Goal: Task Accomplishment & Management: Complete application form

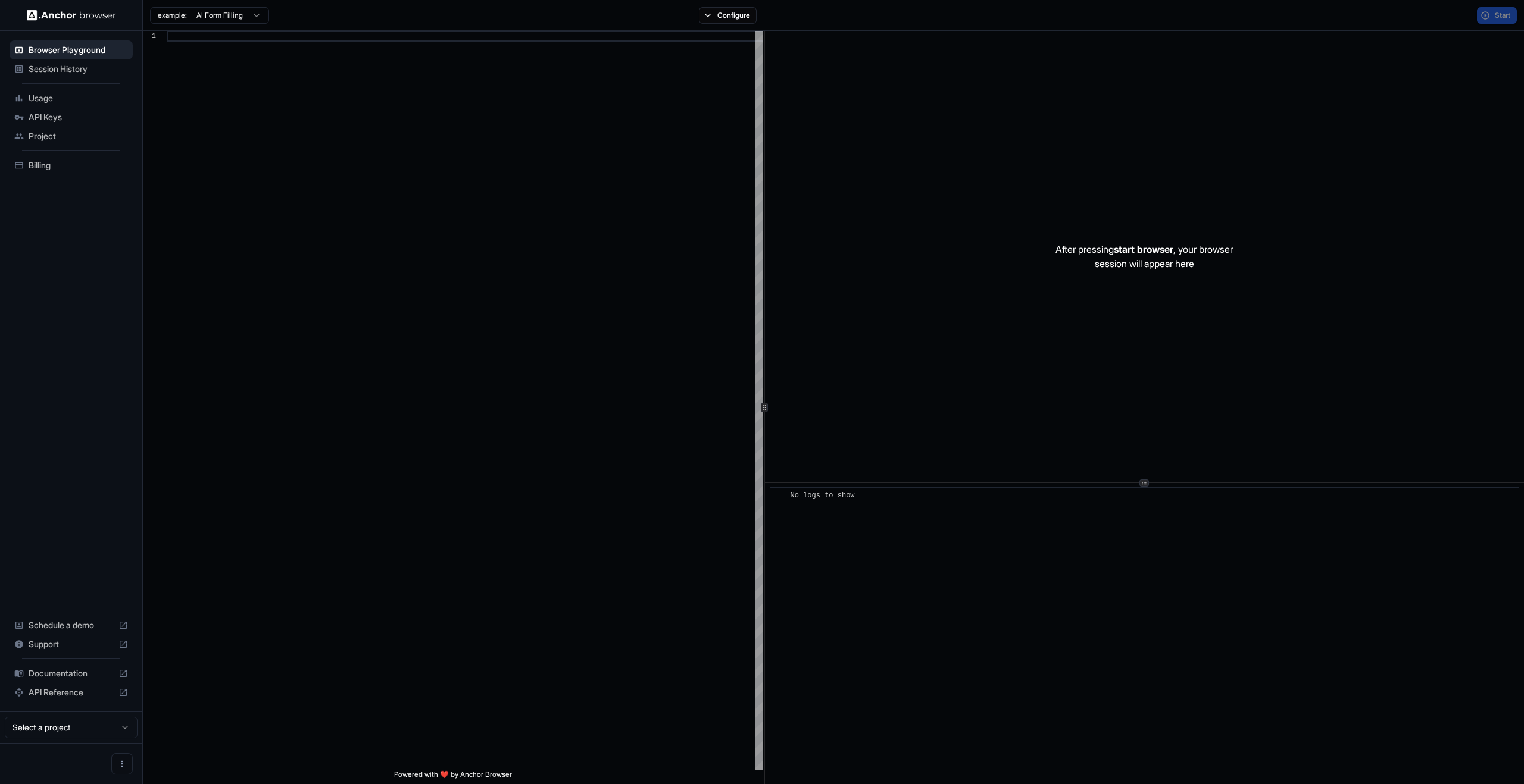
scroll to position [86, 0]
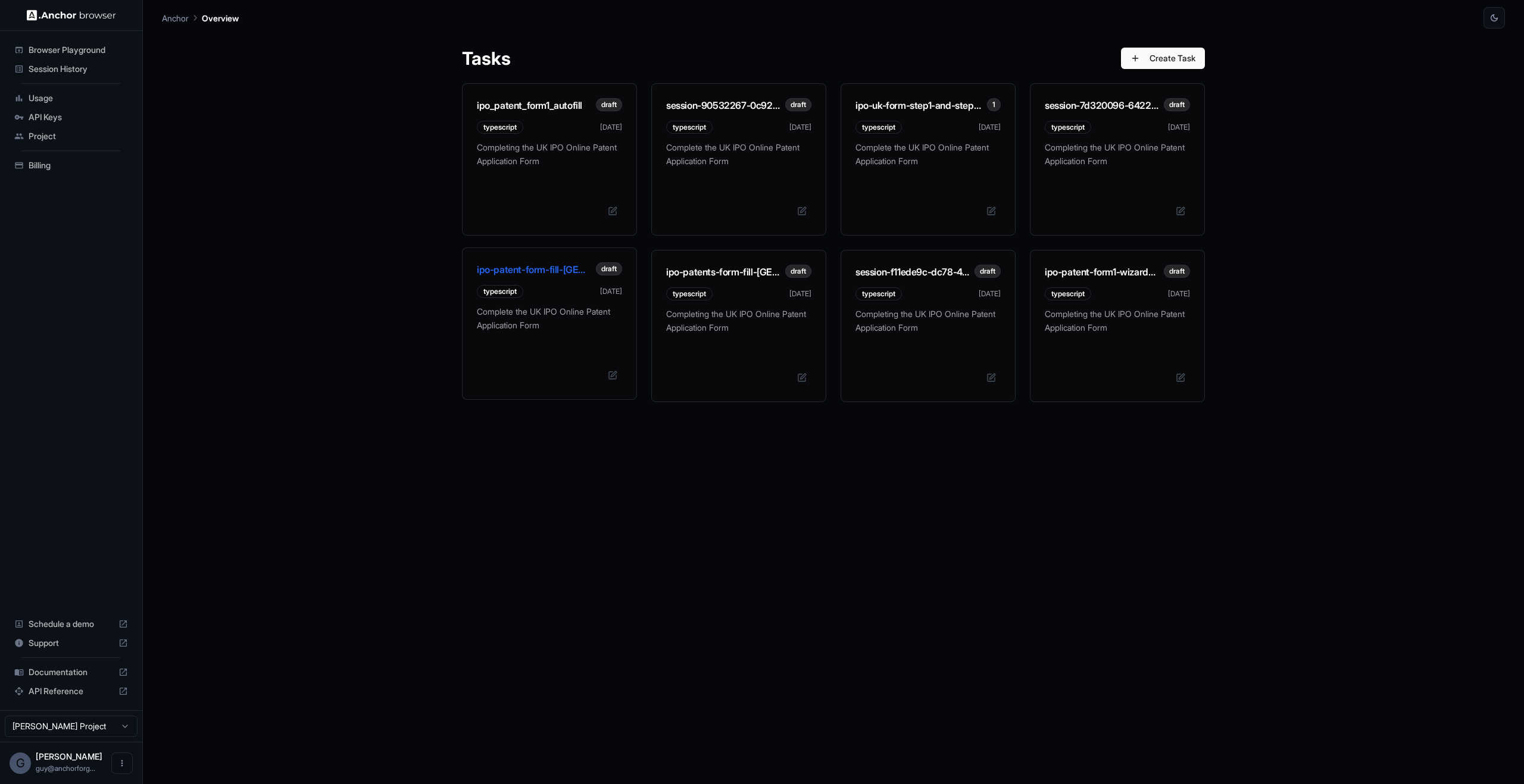
click at [545, 328] on p "Complete the UK IPO Online Patent Application Form" at bounding box center [549, 323] width 145 height 35
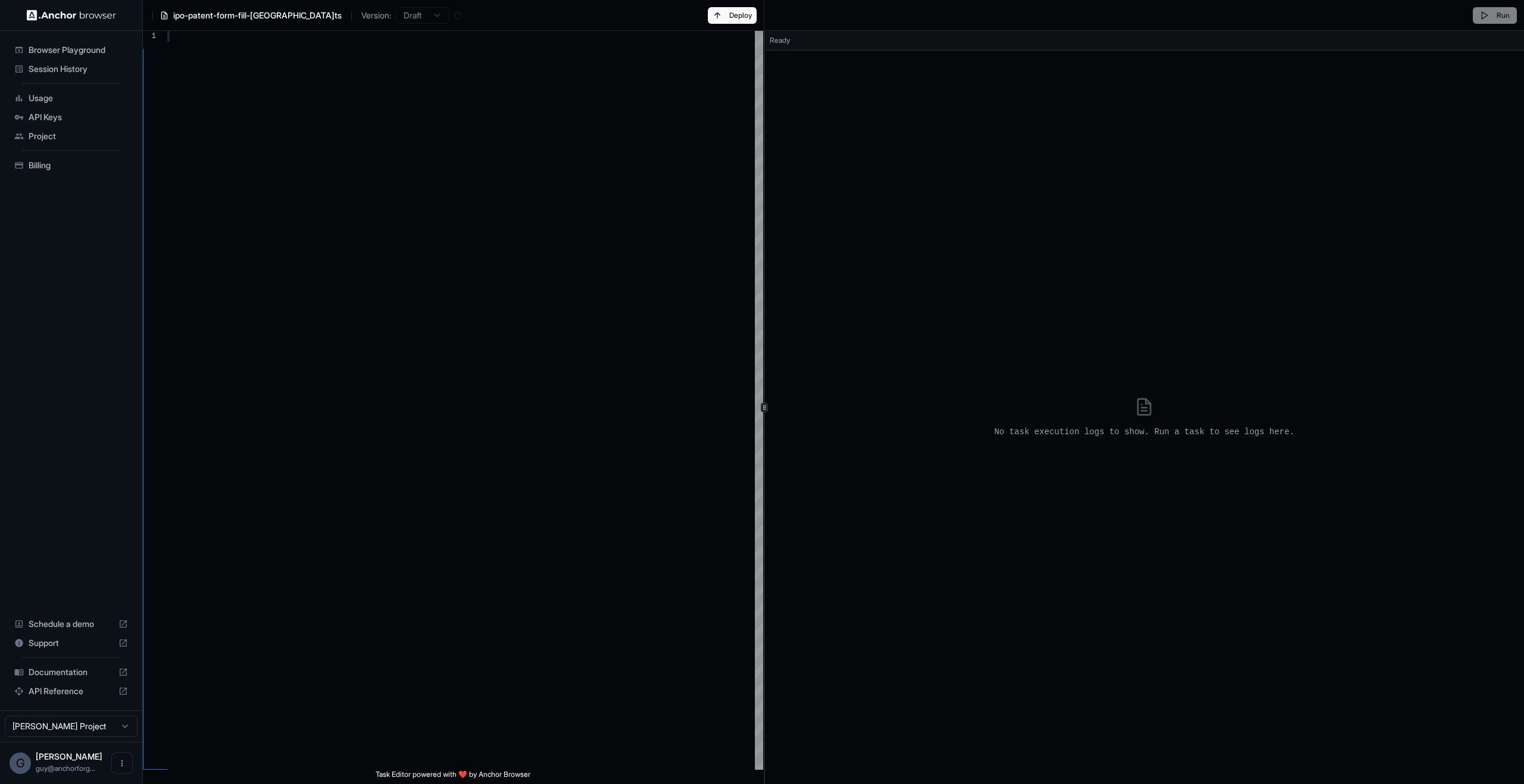
type textarea "**********"
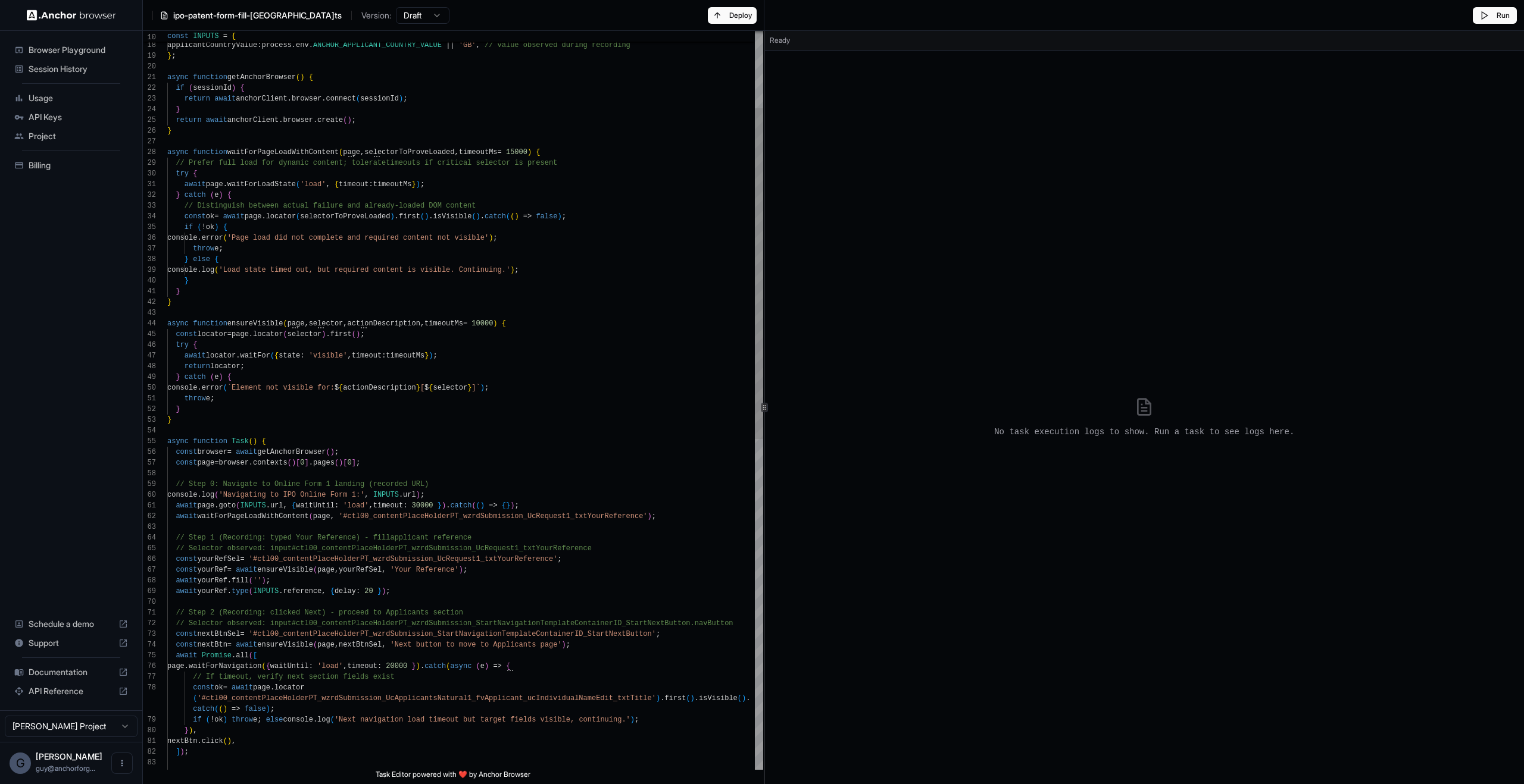
scroll to position [32, 0]
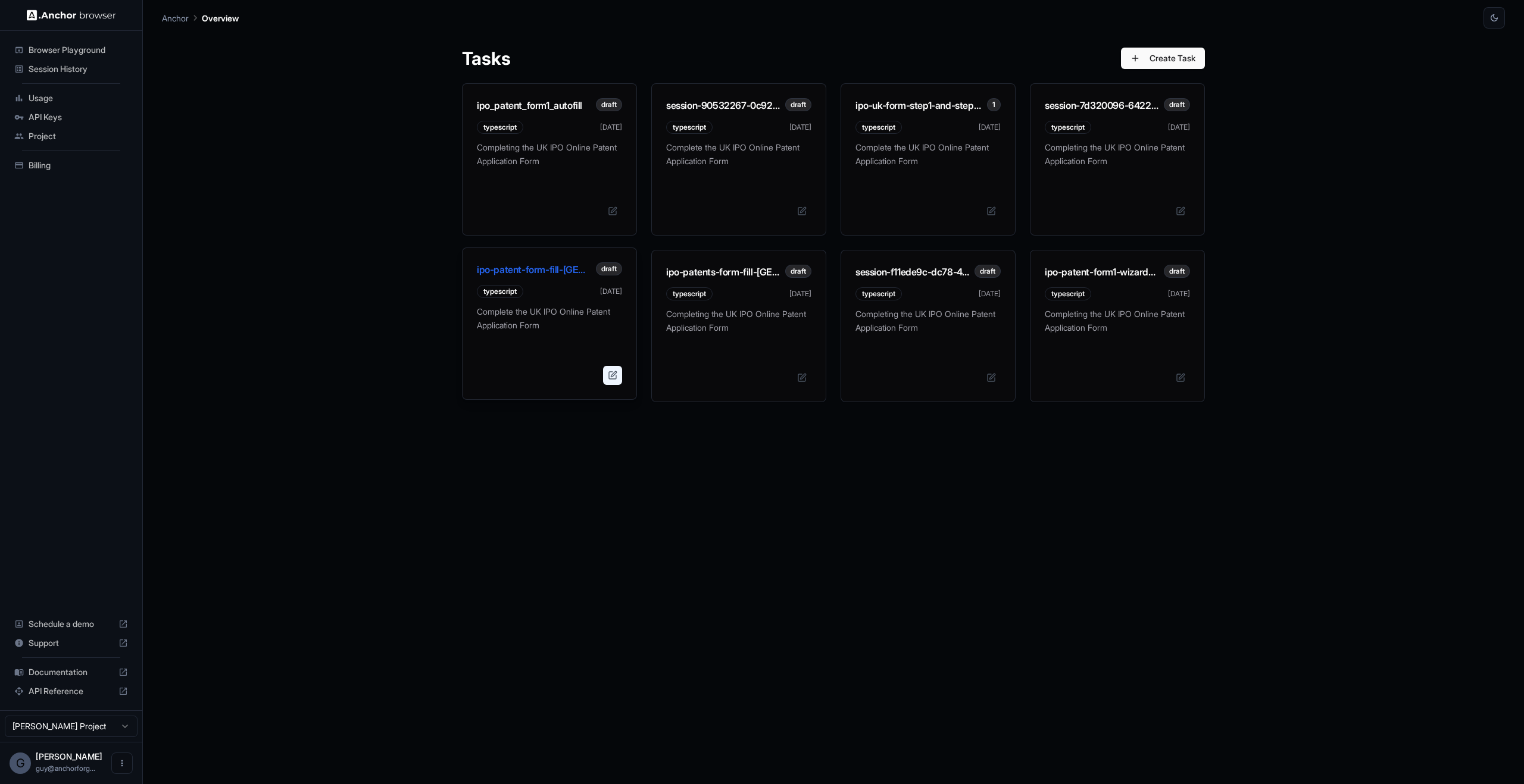
click at [618, 374] on button at bounding box center [612, 375] width 19 height 19
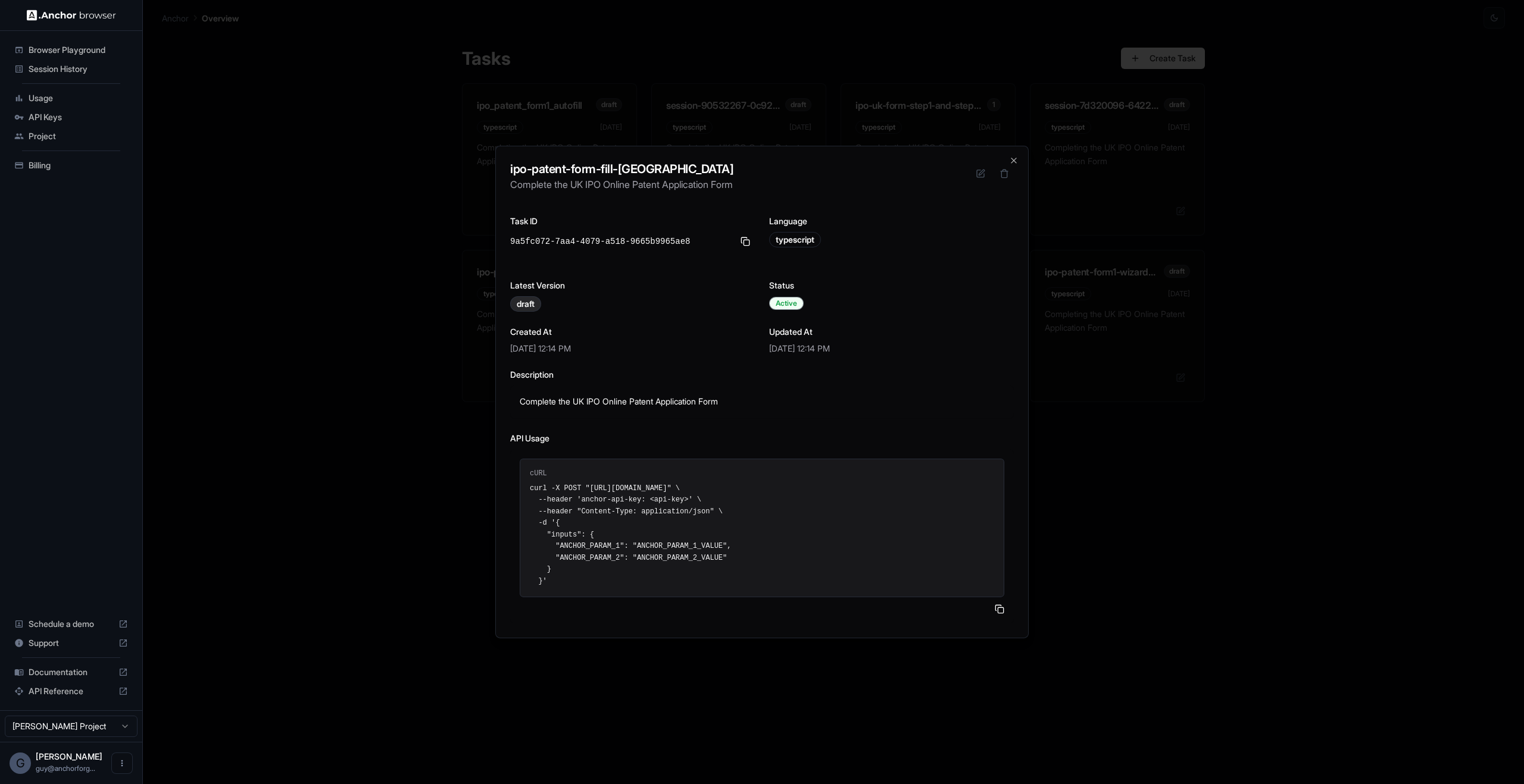
drag, startPoint x: 1232, startPoint y: 269, endPoint x: 1232, endPoint y: 255, distance: 14.0
click at [1230, 269] on div at bounding box center [762, 392] width 1524 height 784
